Goal: Task Accomplishment & Management: Use online tool/utility

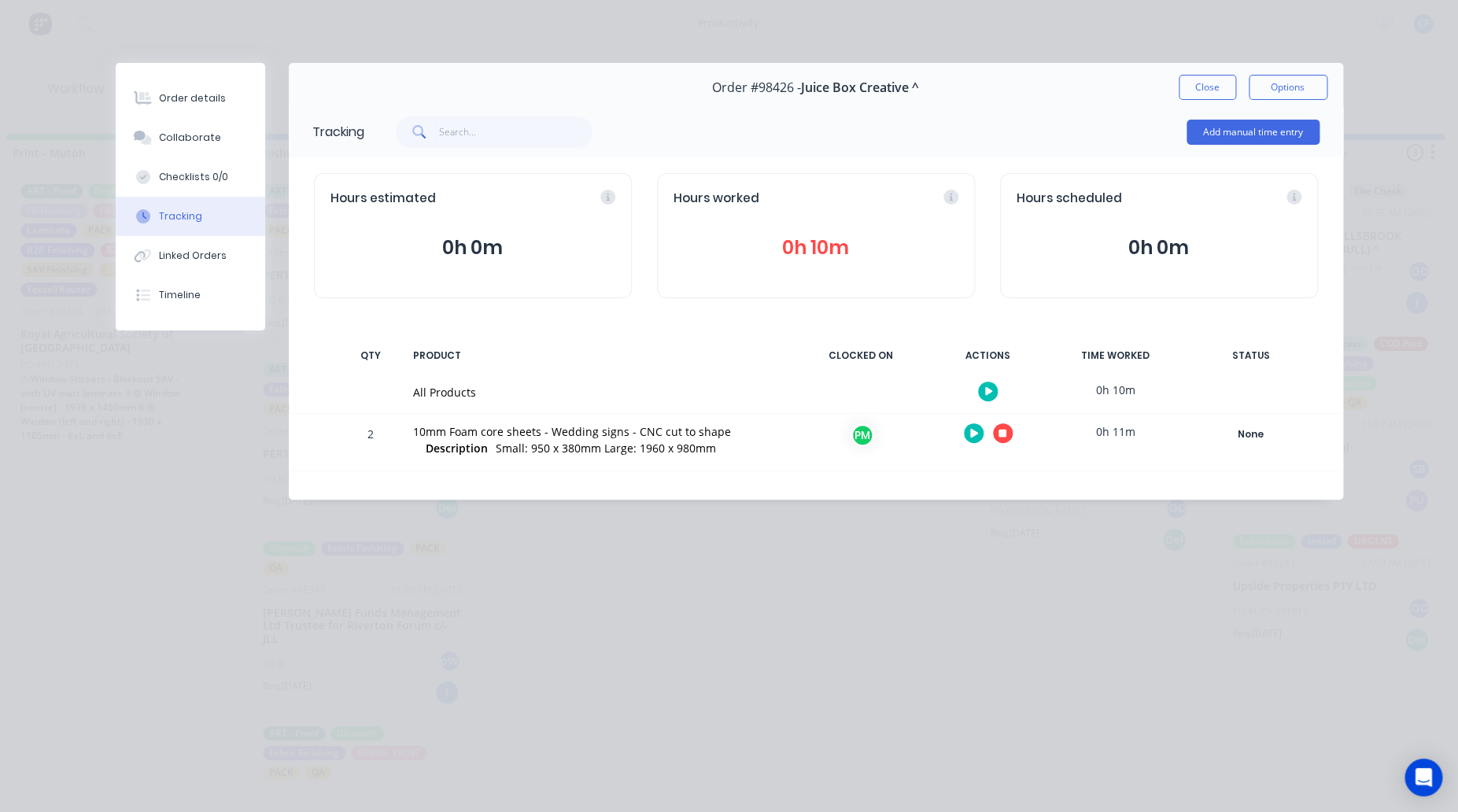
click at [997, 435] on button "button" at bounding box center [1002, 433] width 20 height 20
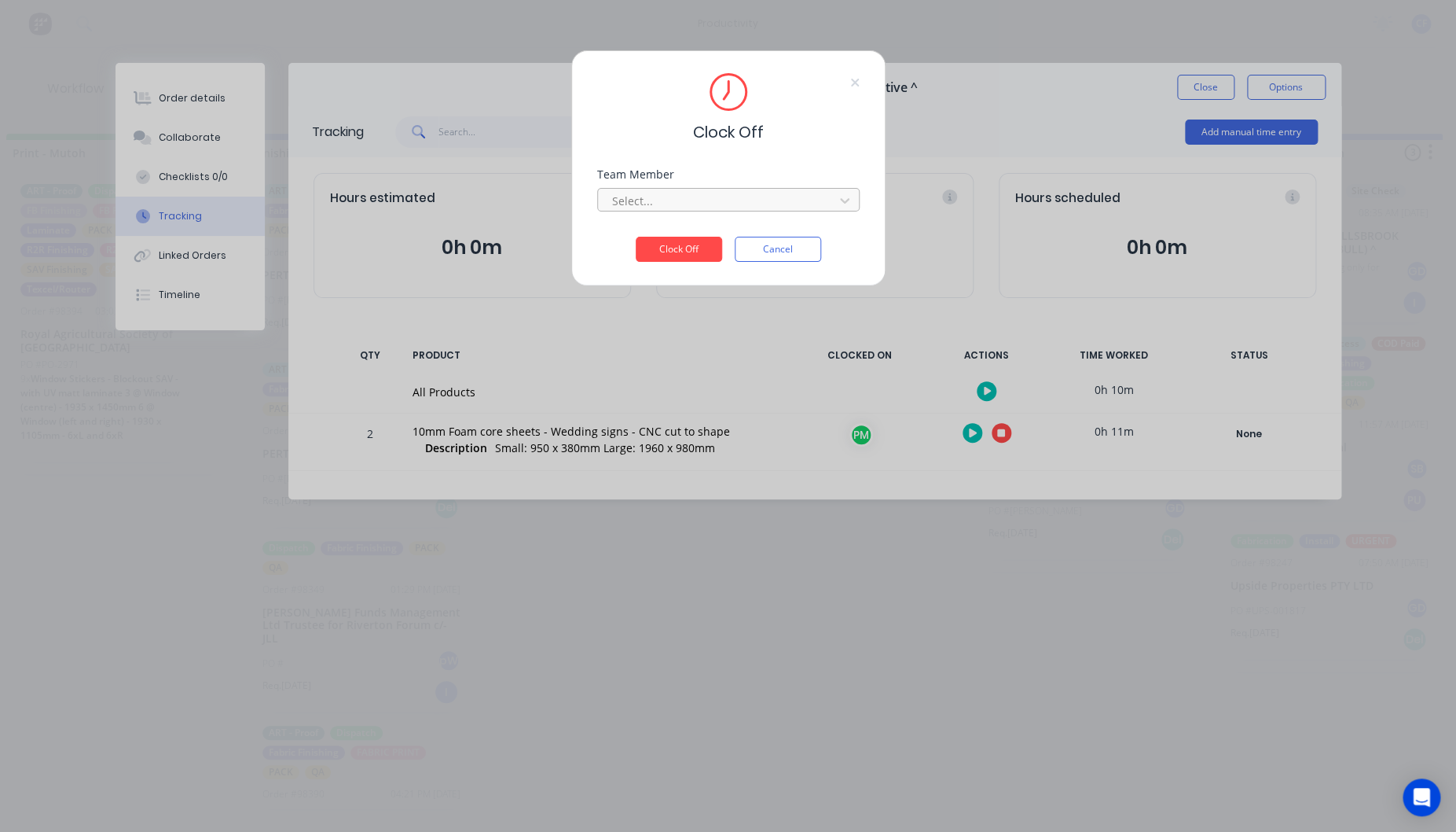
click at [668, 198] on div at bounding box center [718, 200] width 215 height 20
click at [646, 198] on div at bounding box center [718, 200] width 215 height 20
type input "pro"
click at [635, 237] on button "Clock Off" at bounding box center [679, 249] width 86 height 25
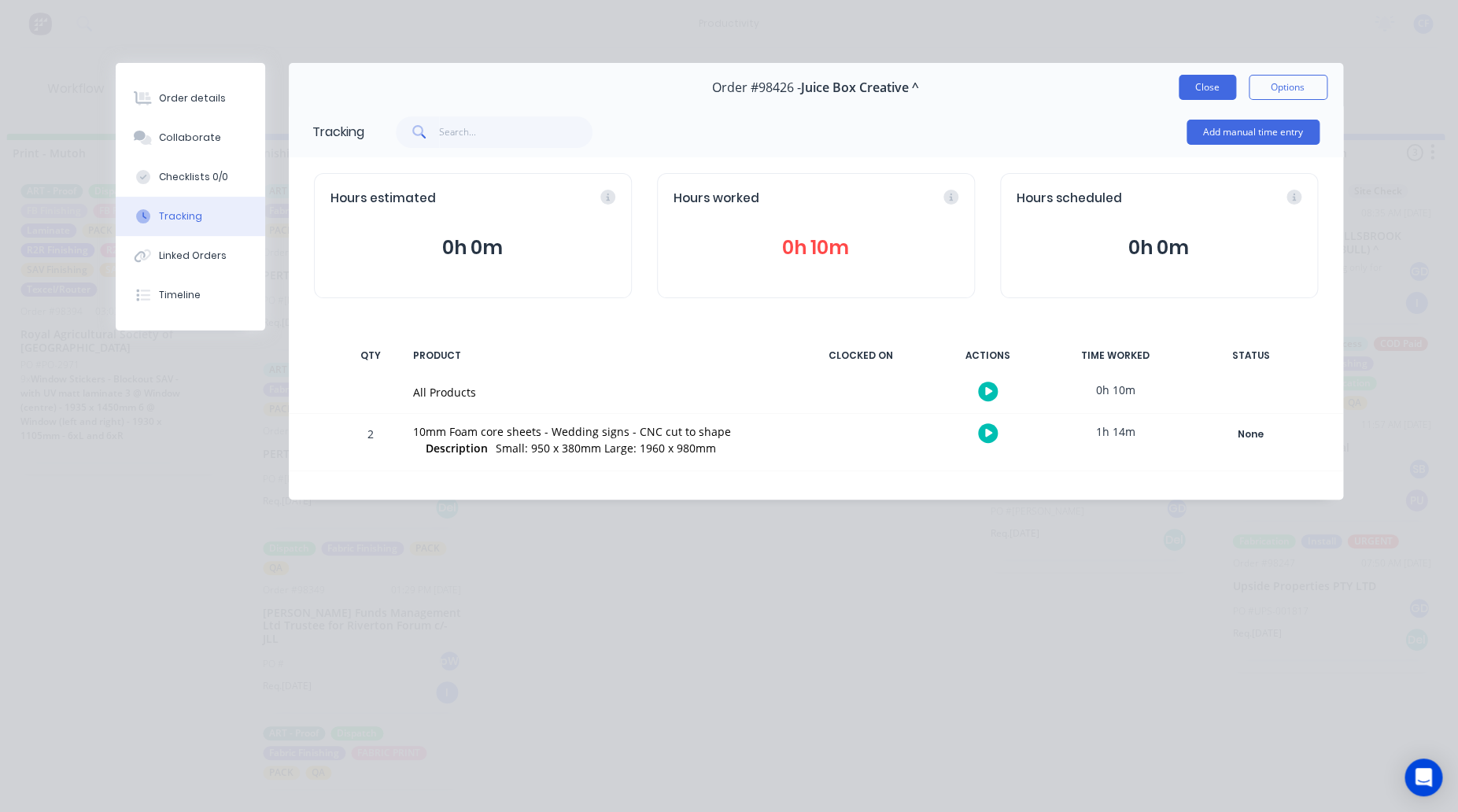
click at [1221, 86] on button "Close" at bounding box center [1208, 87] width 57 height 25
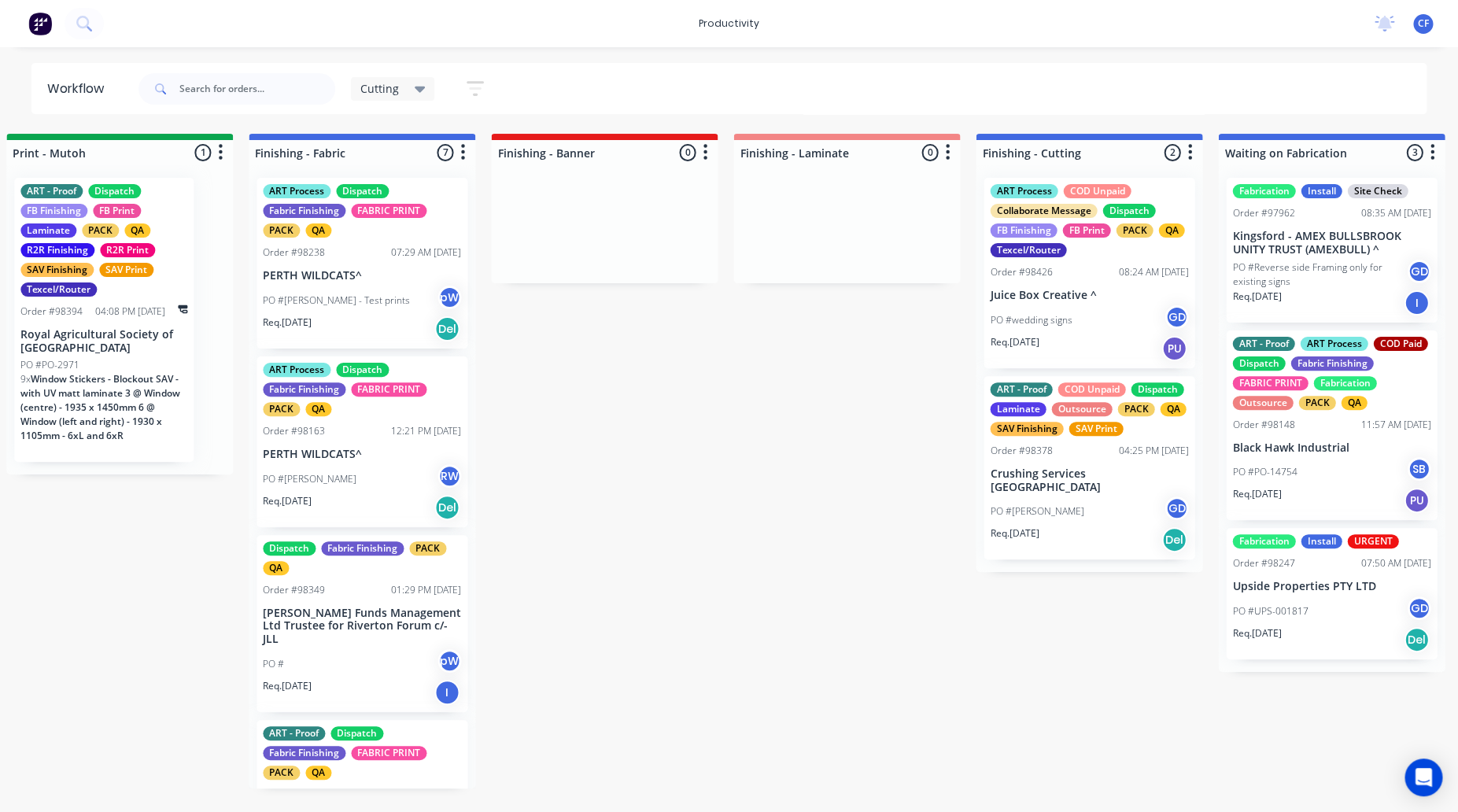
click at [1077, 295] on p "Juice Box Creative ^" at bounding box center [1089, 295] width 199 height 13
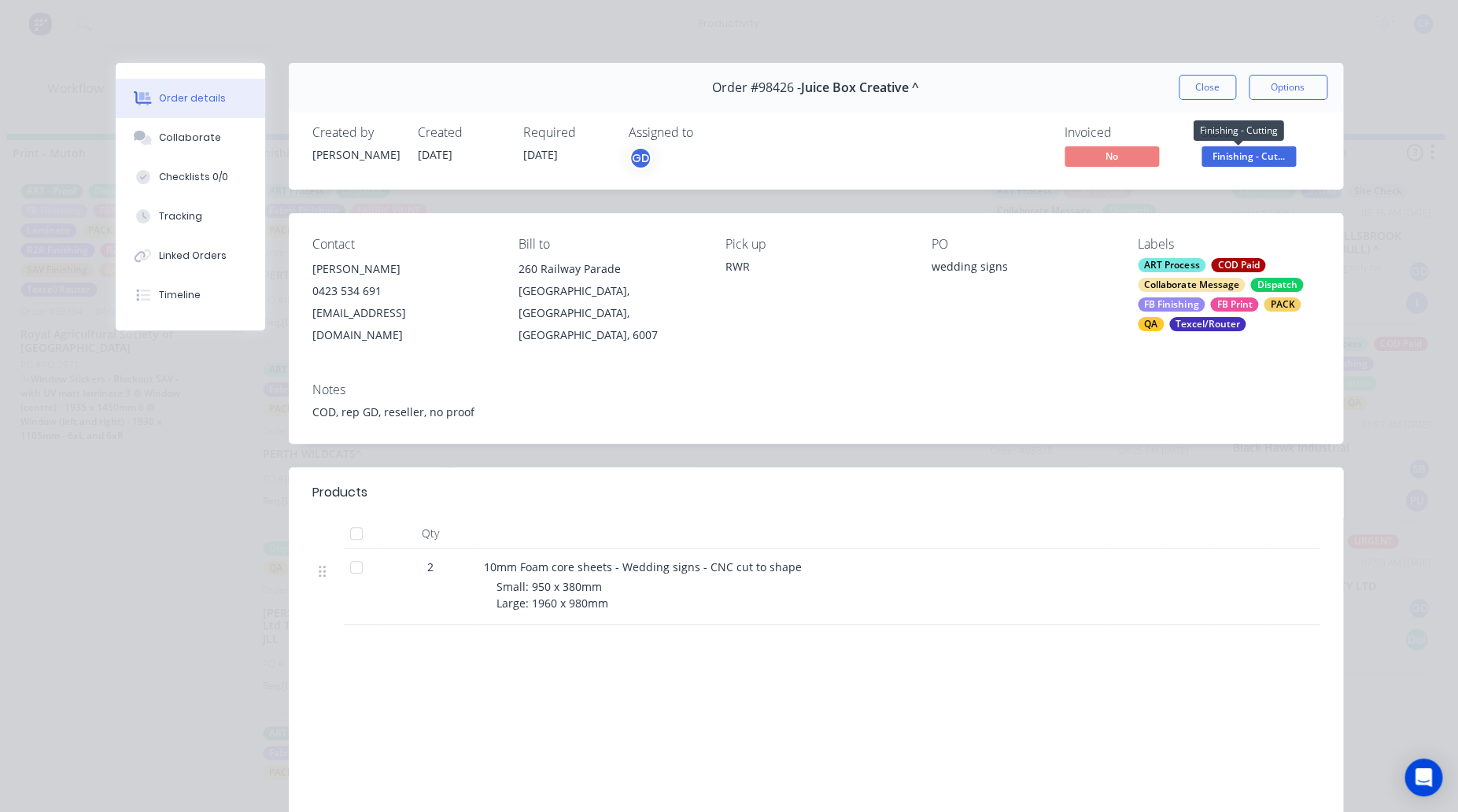
click at [1217, 161] on span "Finishing - Cut..." at bounding box center [1249, 156] width 94 height 20
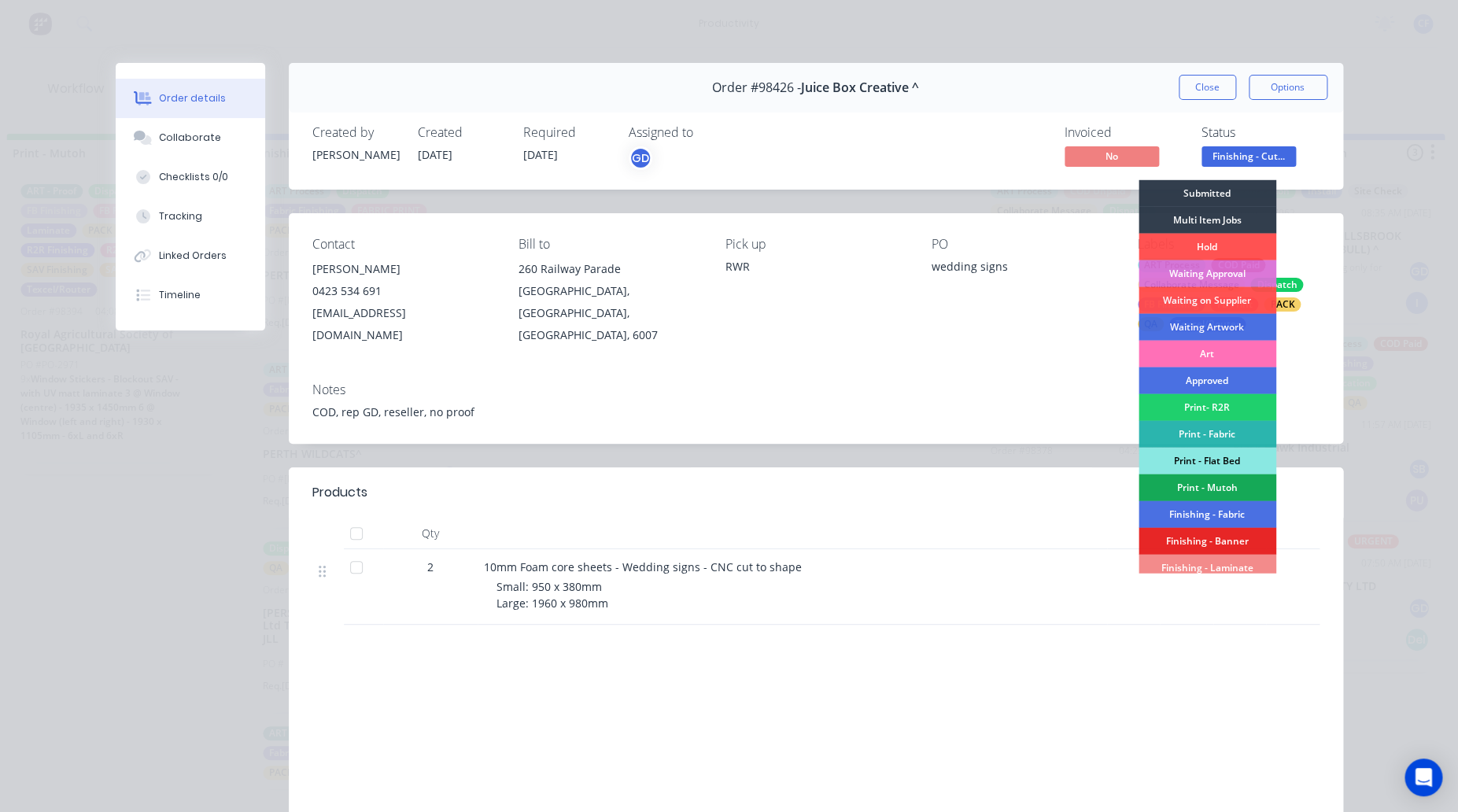
click at [1195, 459] on div "Print - Flat Bed" at bounding box center [1208, 461] width 137 height 26
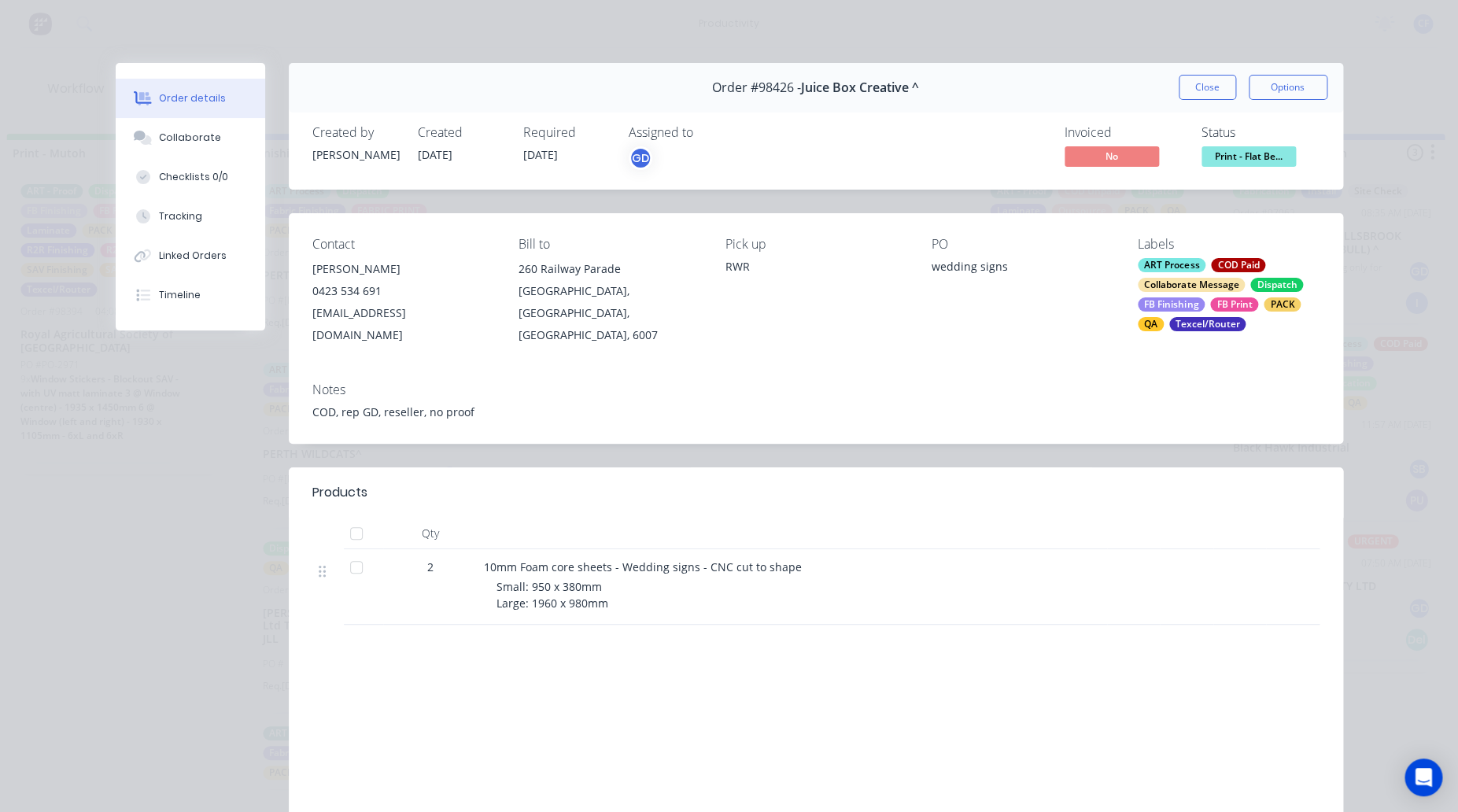
drag, startPoint x: 1188, startPoint y: 253, endPoint x: 1084, endPoint y: 300, distance: 114.1
click at [1084, 300] on div "PO wedding signs" at bounding box center [1022, 292] width 181 height 109
click at [1157, 248] on div "Labels" at bounding box center [1228, 245] width 181 height 15
click at [1250, 312] on div "ART Process COD Paid Collaborate Message Dispatch FB Finishing FB Print PACK QA…" at bounding box center [1228, 295] width 181 height 73
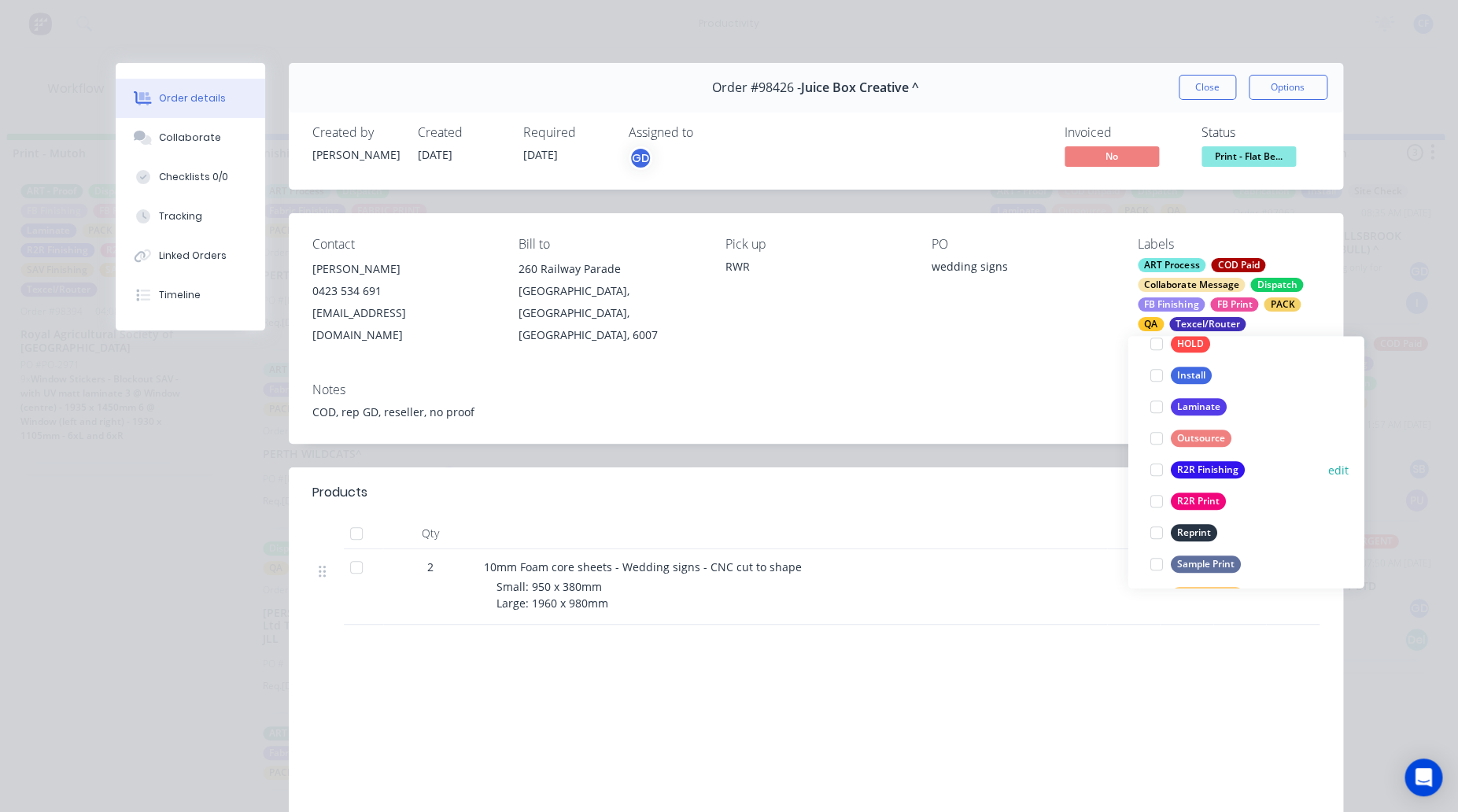
scroll to position [756, 0]
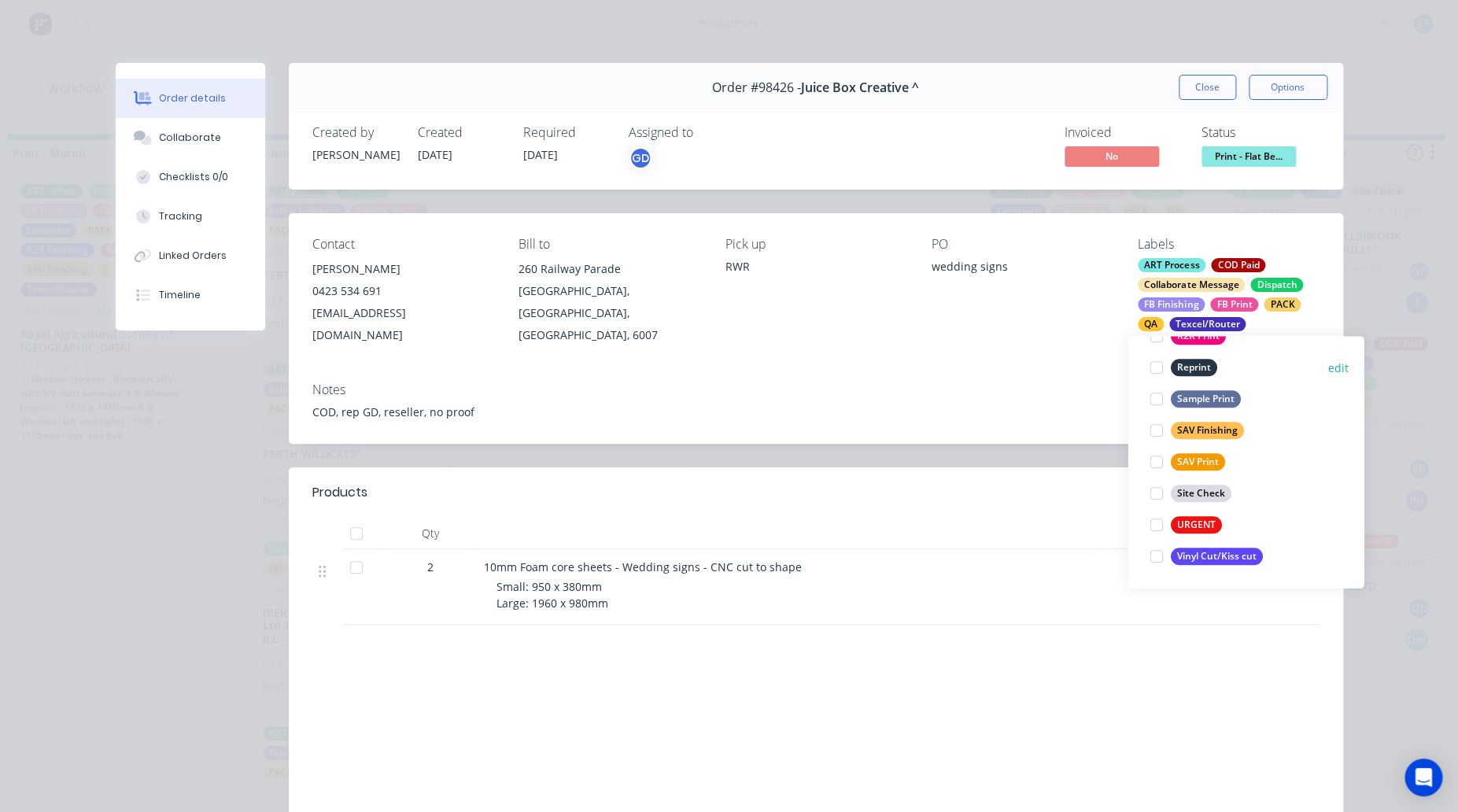
click at [1160, 366] on div at bounding box center [1156, 368] width 31 height 31
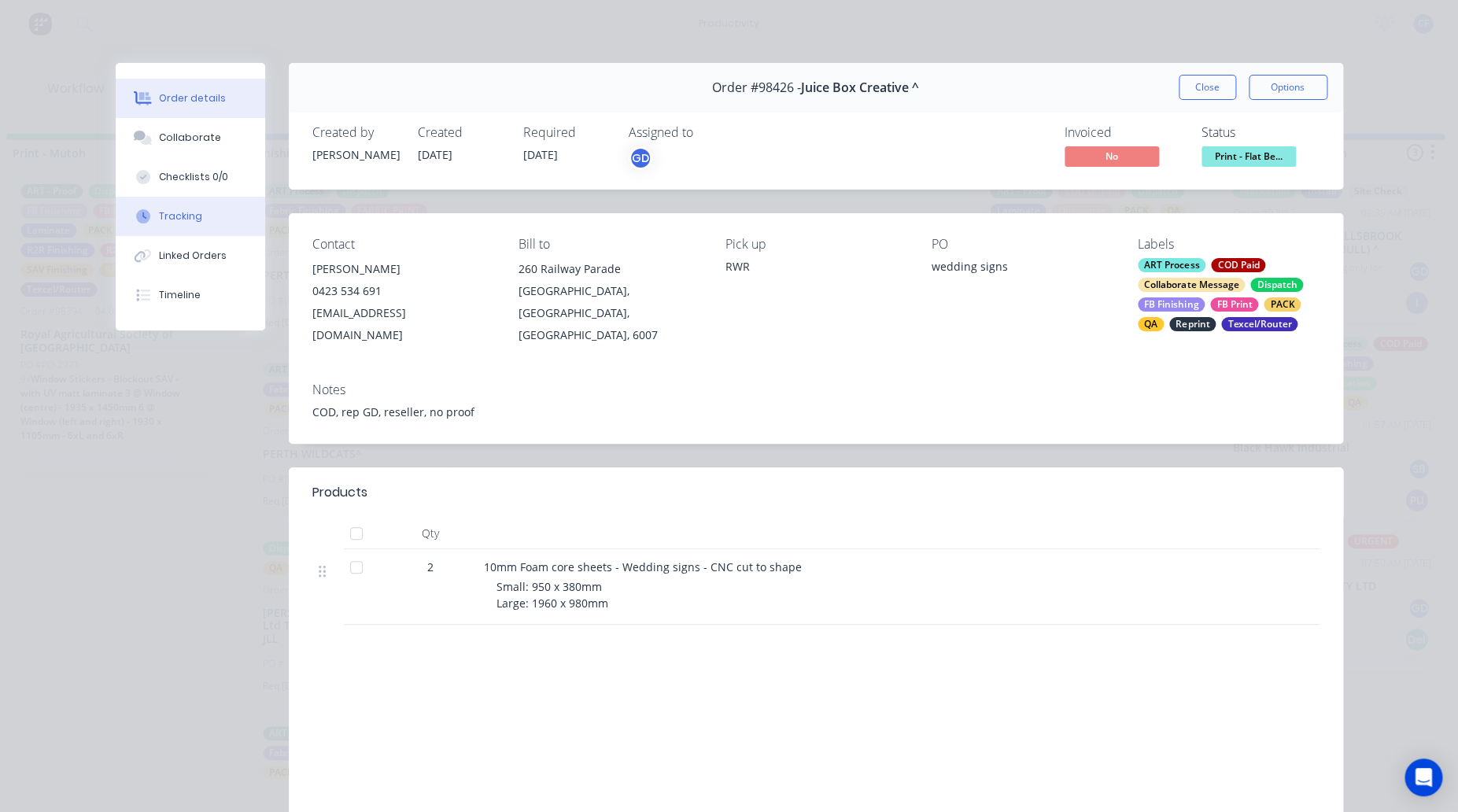
click at [159, 223] on div "Tracking" at bounding box center [181, 215] width 43 height 14
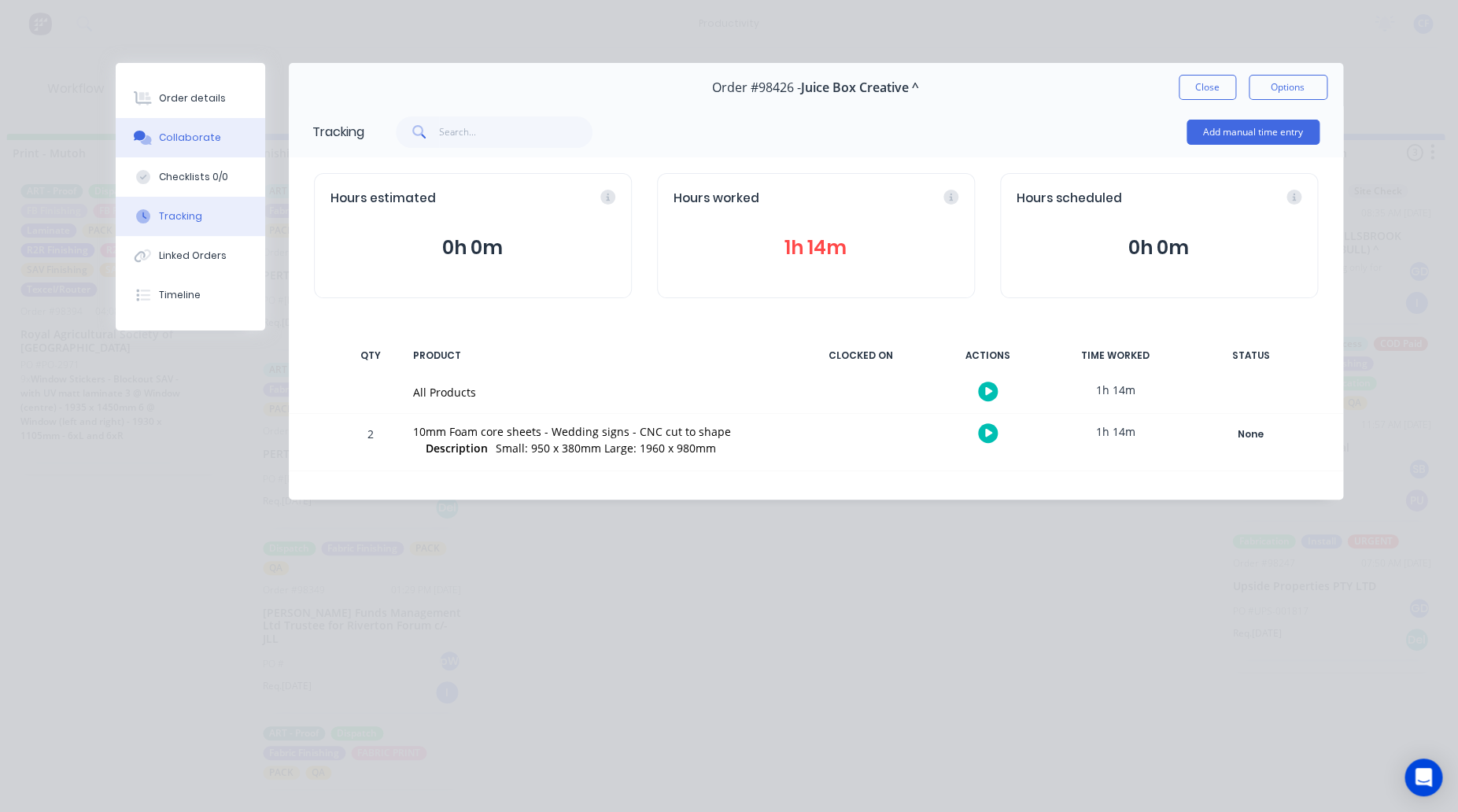
click at [175, 135] on div "Collaborate" at bounding box center [190, 137] width 62 height 14
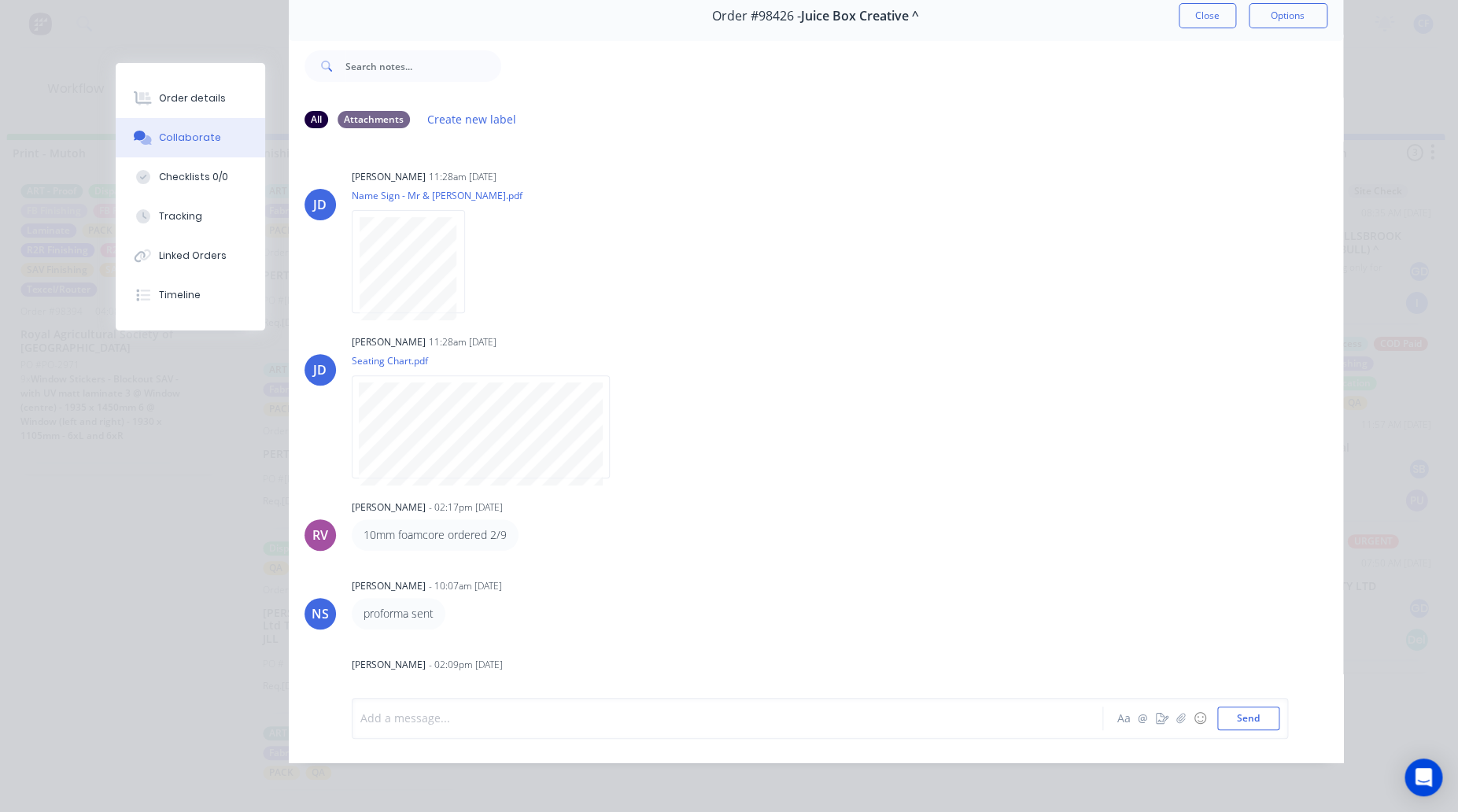
click at [418, 710] on div at bounding box center [706, 718] width 689 height 17
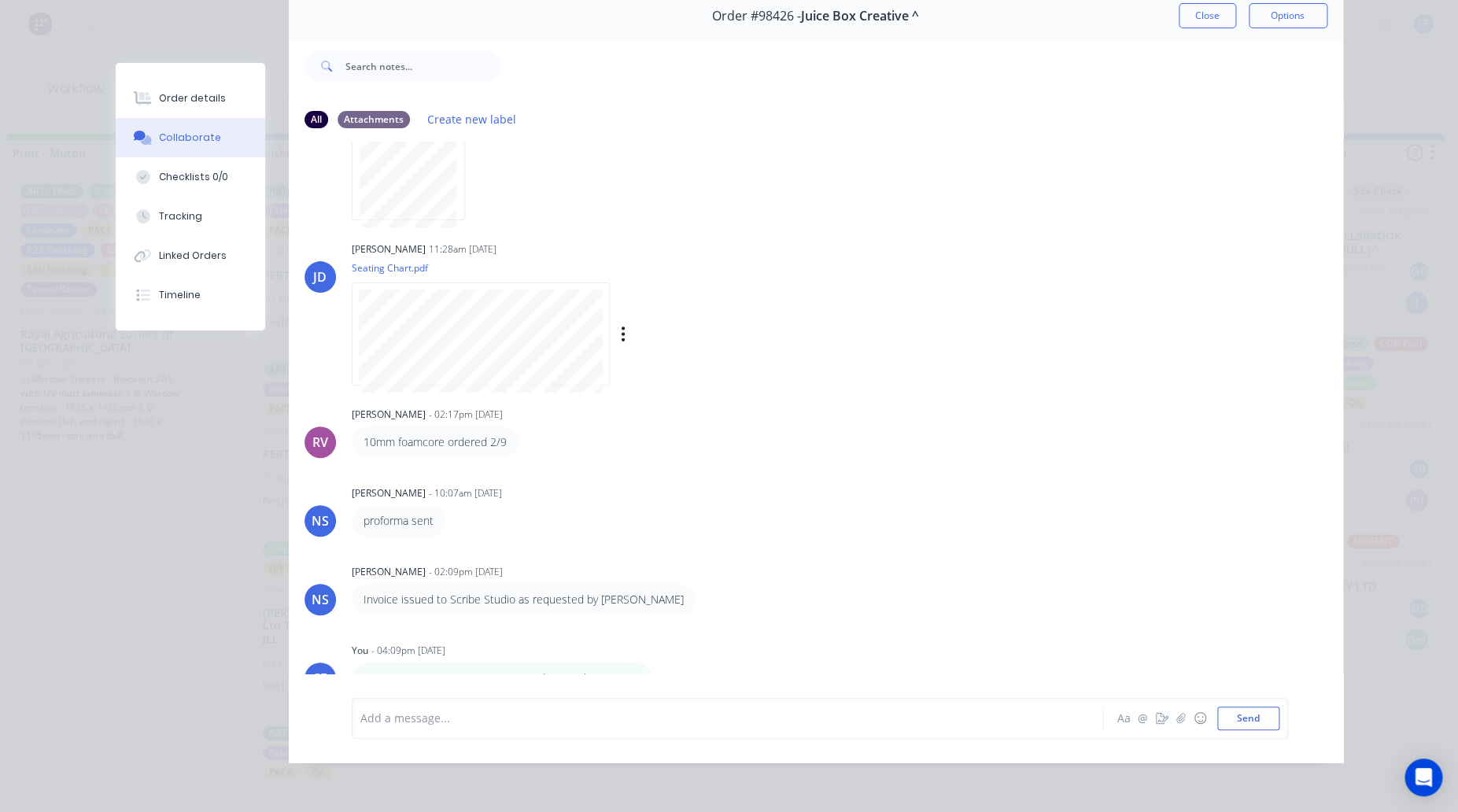
scroll to position [0, 0]
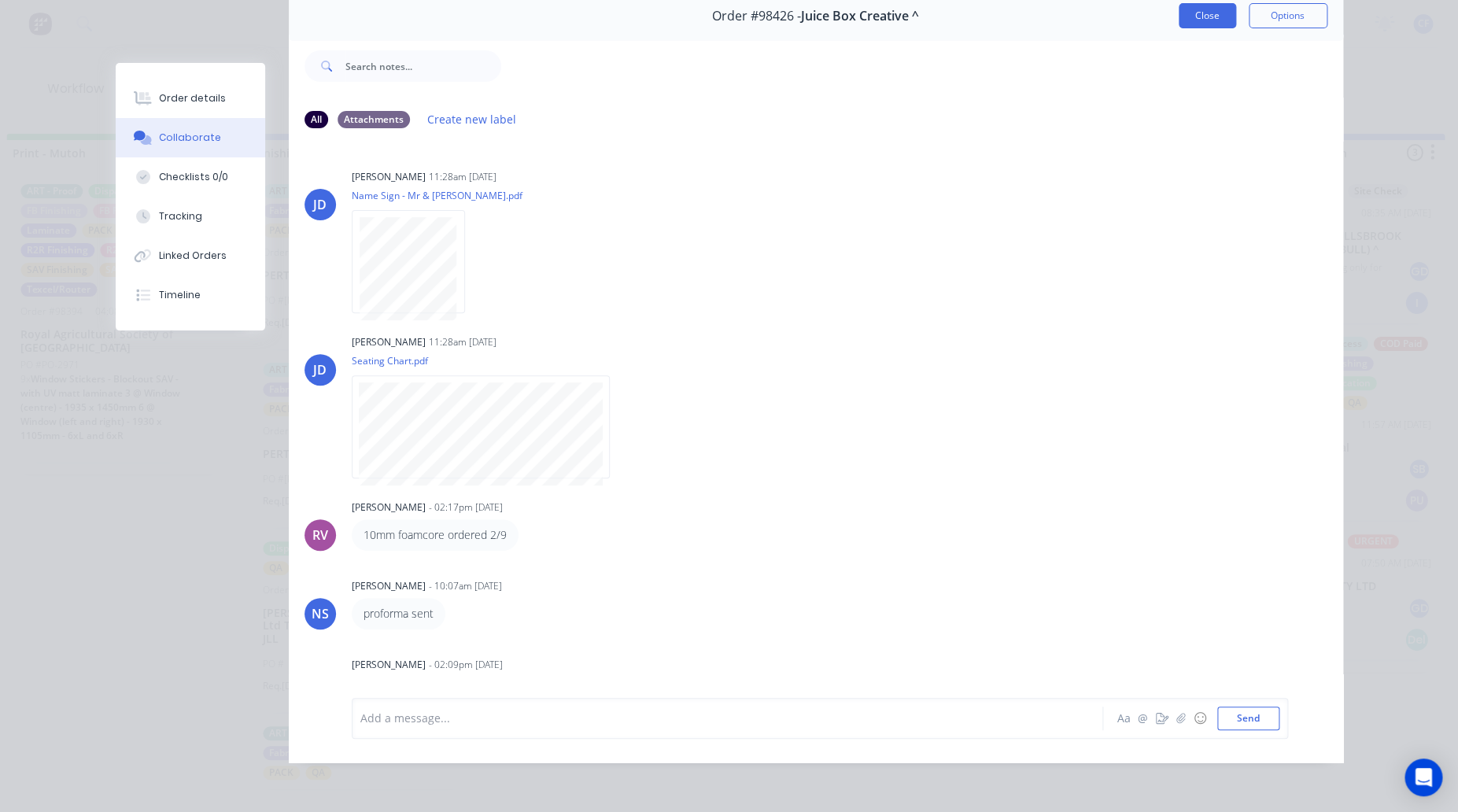
click at [1189, 3] on button "Close" at bounding box center [1208, 15] width 57 height 25
